Goal: Information Seeking & Learning: Learn about a topic

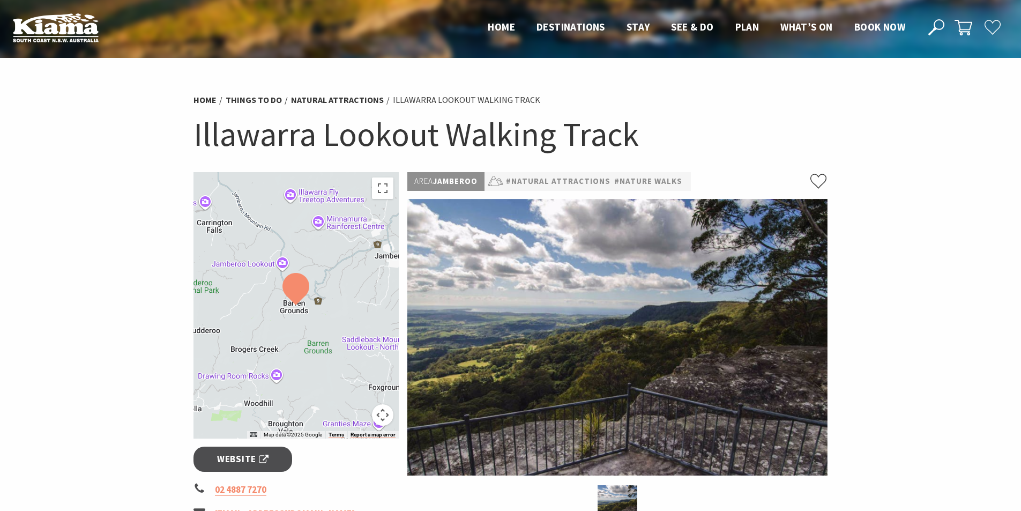
scroll to position [446, 0]
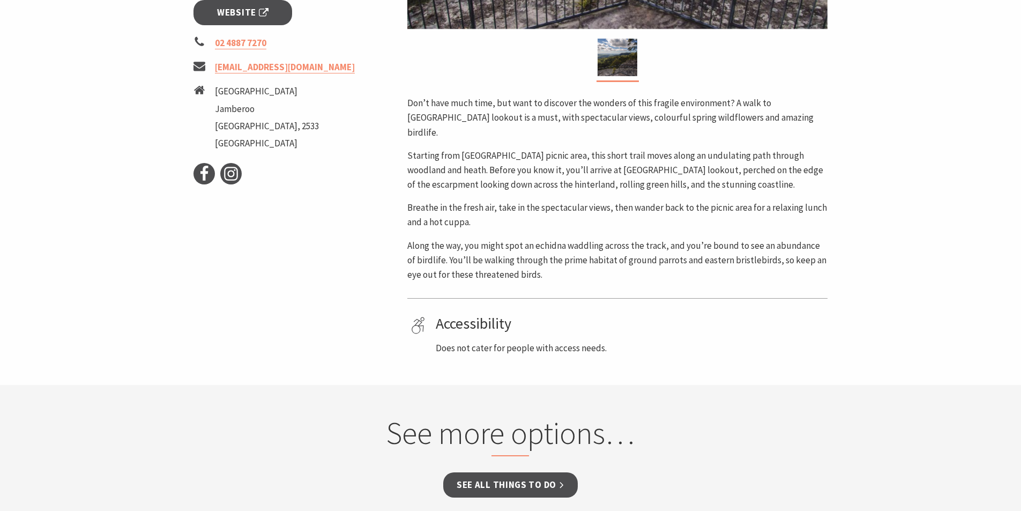
drag, startPoint x: 0, startPoint y: 0, endPoint x: 1029, endPoint y: 199, distance: 1047.5
click at [1020, 199] on html "Skip to main content .fav-qpwo{stroke-linecap:round;stroke-linejoin:round;strok…" at bounding box center [510, 348] width 1021 height 1588
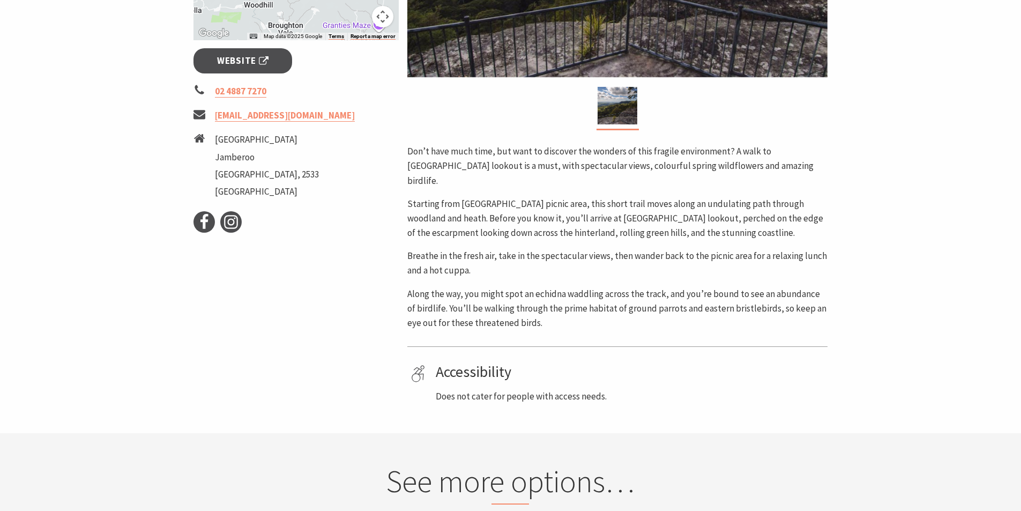
scroll to position [393, 0]
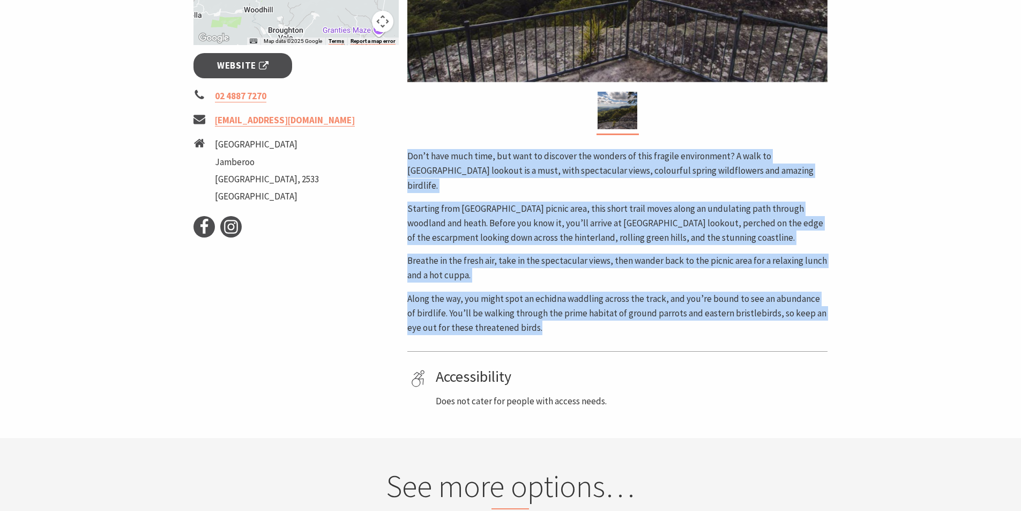
drag, startPoint x: 537, startPoint y: 316, endPoint x: 408, endPoint y: 154, distance: 207.1
click at [408, 154] on div "Don’t have much time, but want to discover the wonders of this fragile environm…" at bounding box center [617, 242] width 420 height 186
copy div "Don’t have much time, but want to discover the wonders of this fragile environm…"
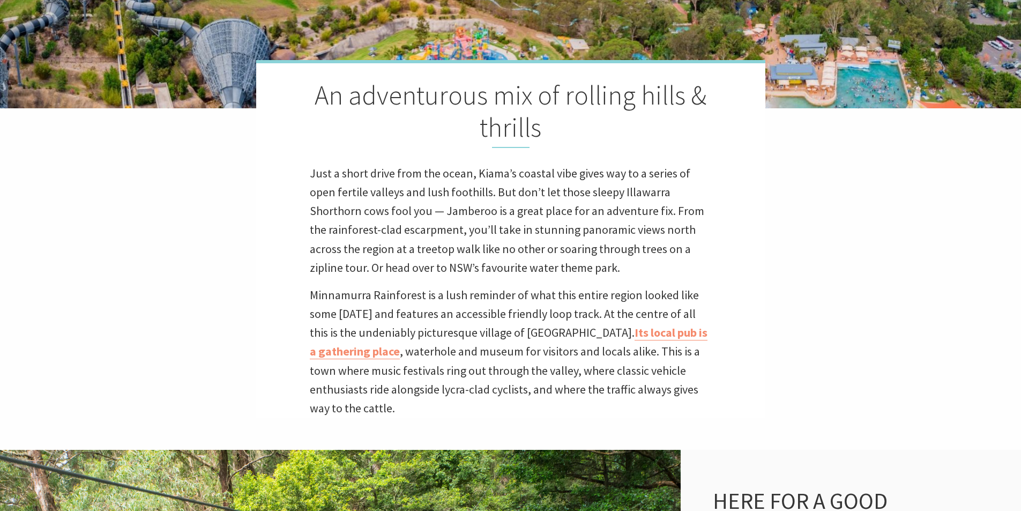
scroll to position [352, 1034]
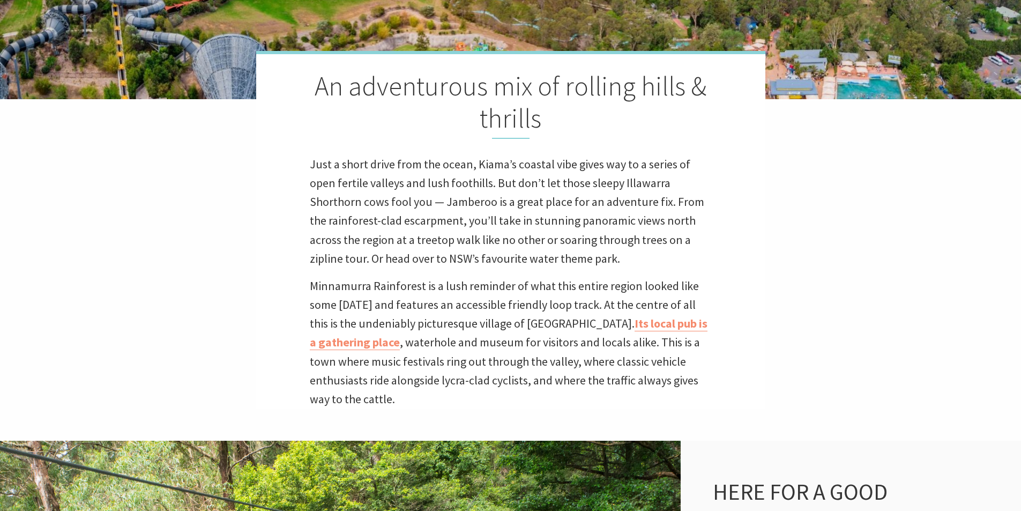
drag, startPoint x: 1027, startPoint y: 62, endPoint x: 1029, endPoint y: 100, distance: 38.6
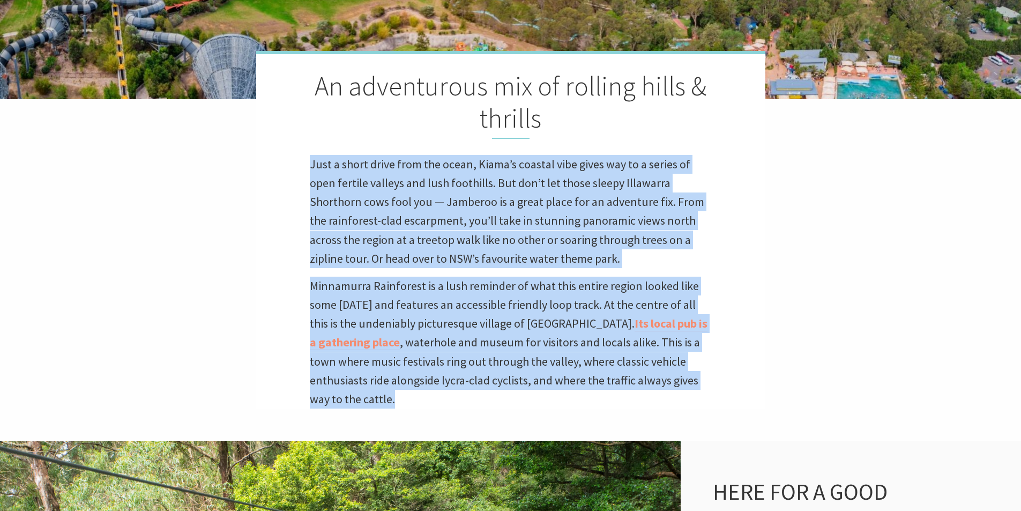
drag, startPoint x: 434, startPoint y: 401, endPoint x: 321, endPoint y: 166, distance: 261.3
click at [311, 160] on div "An adventurous mix of rolling hills & thrills Just a short drive from the ocean…" at bounding box center [510, 229] width 509 height 357
copy div "Just a short drive from the ocean, Kiama’s coastal vibe gives way to a series o…"
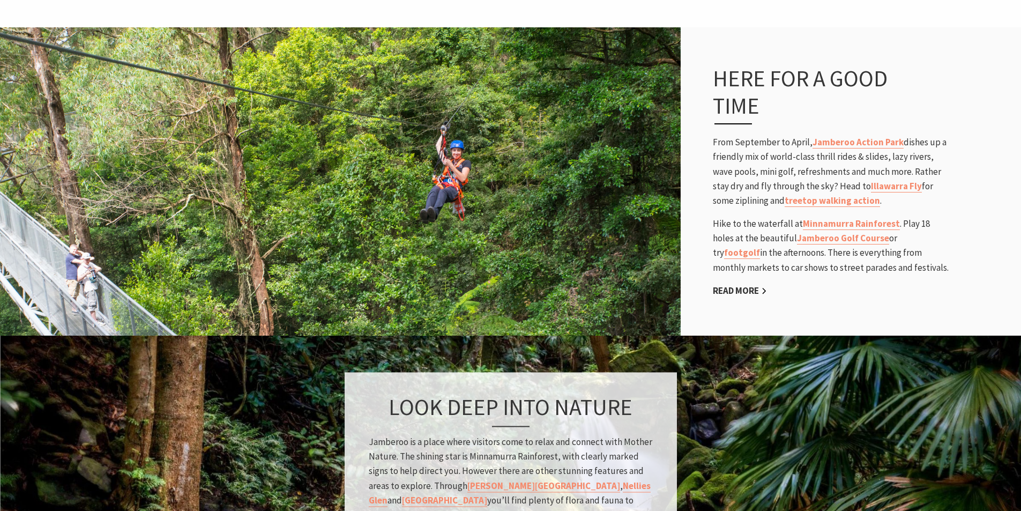
scroll to position [457, 0]
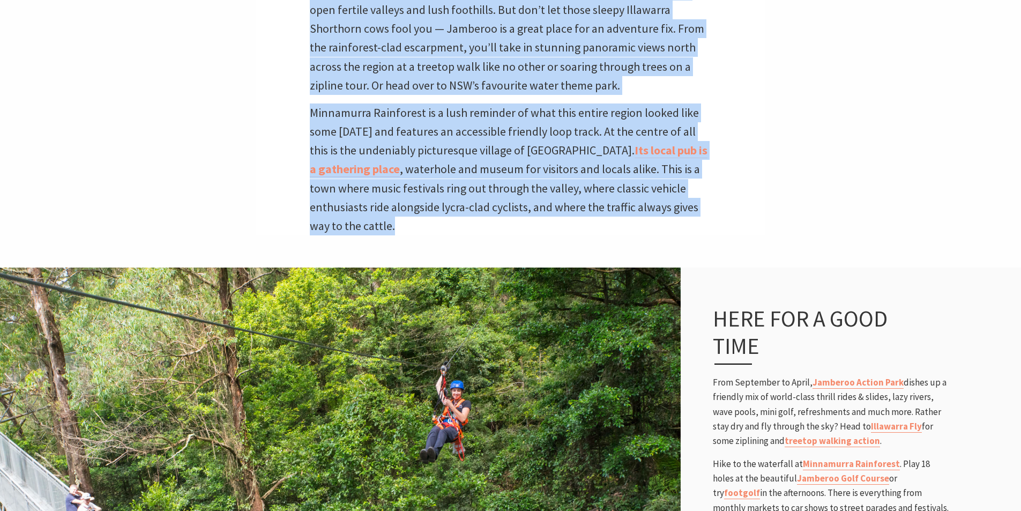
drag, startPoint x: 137, startPoint y: 140, endPoint x: 137, endPoint y: 130, distance: 10.2
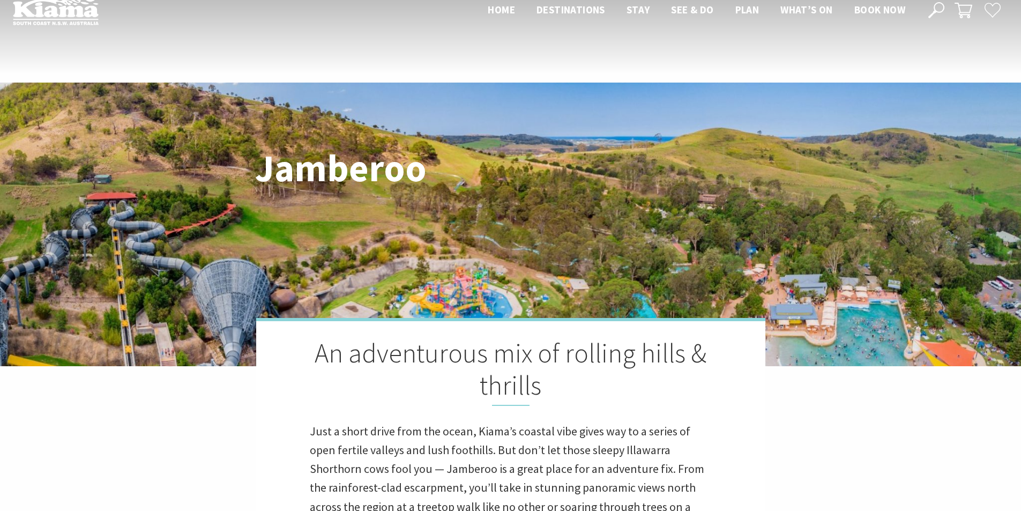
scroll to position [0, 0]
